Goal: Information Seeking & Learning: Learn about a topic

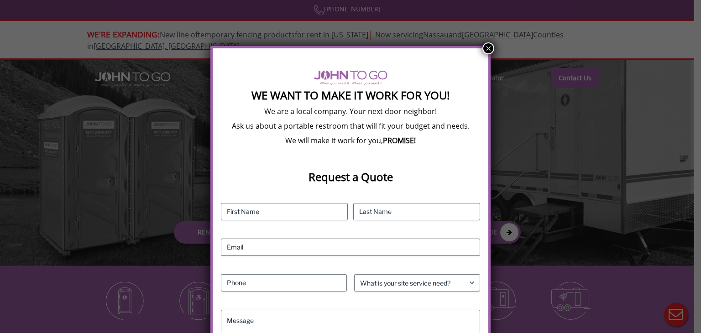
click at [484, 47] on button "×" at bounding box center [488, 48] width 12 height 12
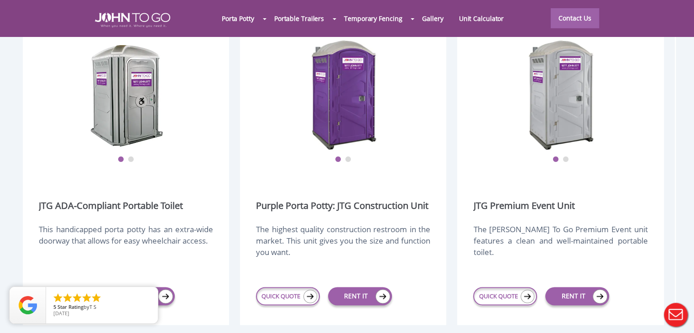
scroll to position [1140, 0]
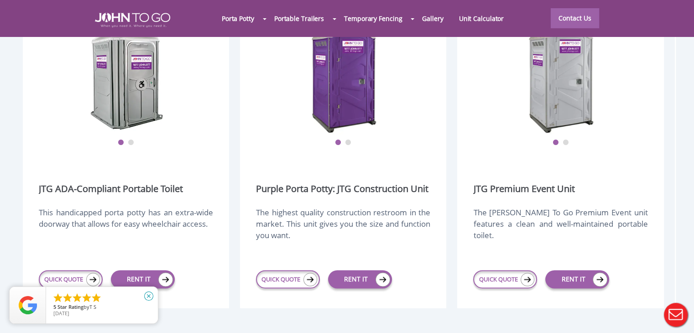
click at [150, 293] on icon "close" at bounding box center [148, 295] width 9 height 9
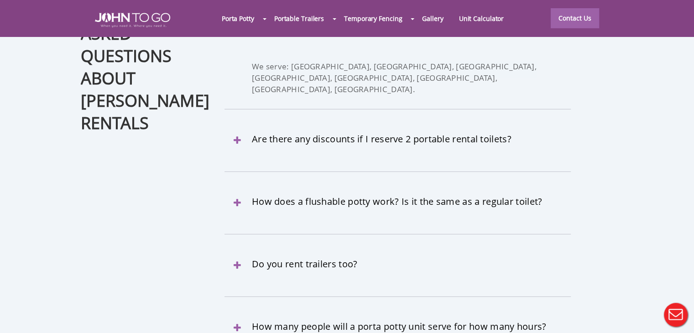
scroll to position [2737, 0]
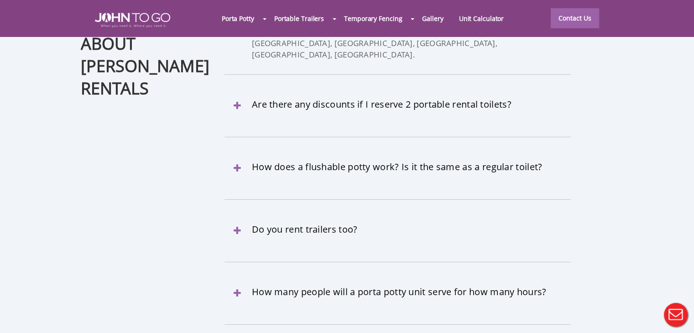
click at [270, 234] on div at bounding box center [347, 166] width 694 height 333
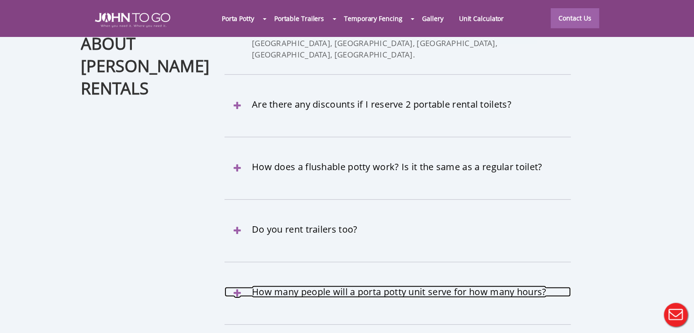
click at [243, 287] on link "How many people will a porta potty unit serve for how many hours?" at bounding box center [397, 292] width 346 height 10
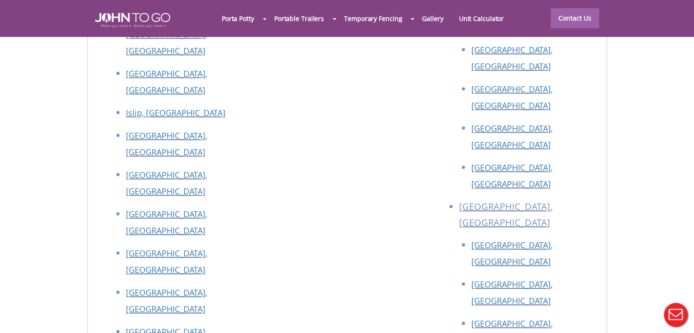
scroll to position [4014, 0]
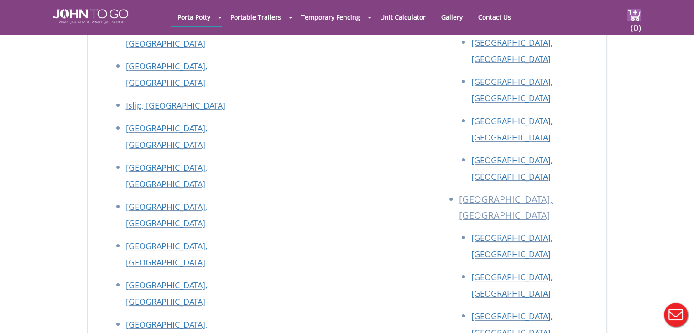
scroll to position [3334, 0]
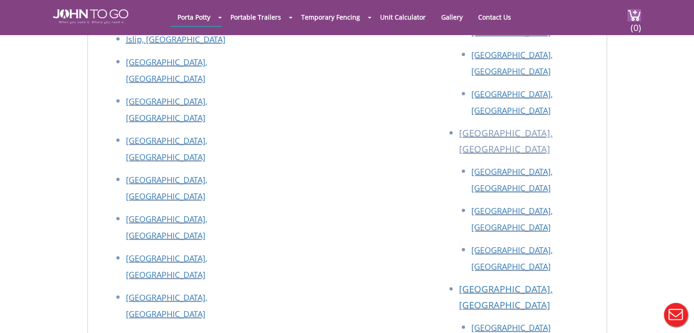
scroll to position [2282, 0]
